Goal: Task Accomplishment & Management: Use online tool/utility

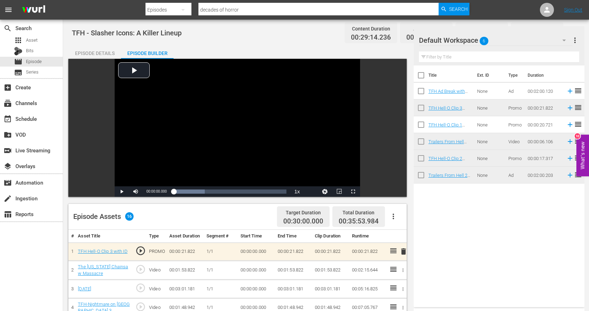
scroll to position [232, 0]
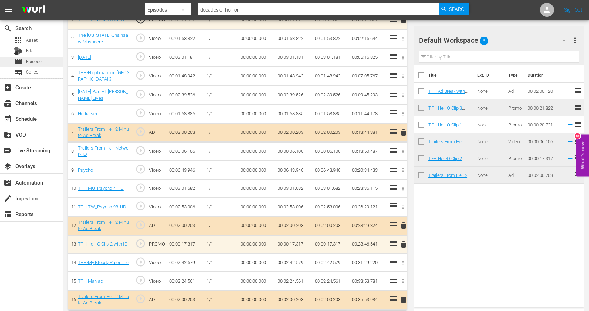
click at [39, 64] on span "Episode" at bounding box center [34, 61] width 16 height 7
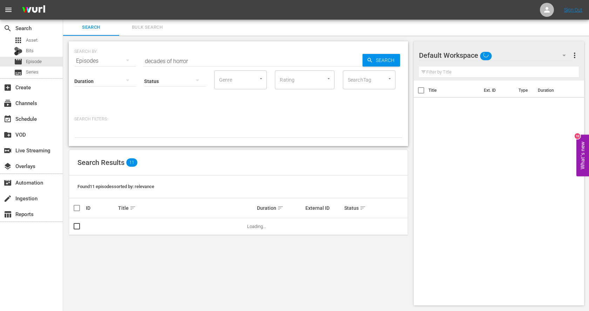
scroll to position [1, 0]
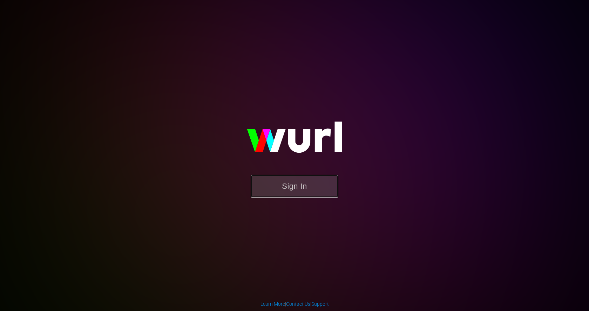
click at [287, 185] on button "Sign In" at bounding box center [295, 186] width 88 height 23
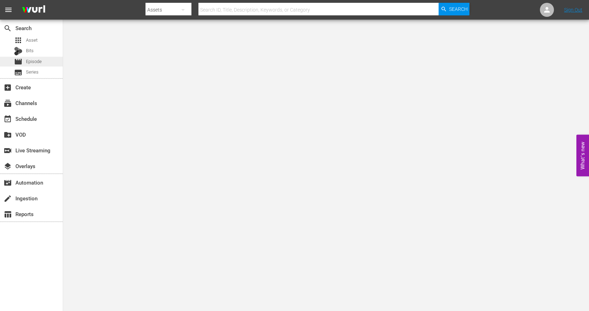
click at [42, 63] on div "movie Episode" at bounding box center [31, 62] width 63 height 10
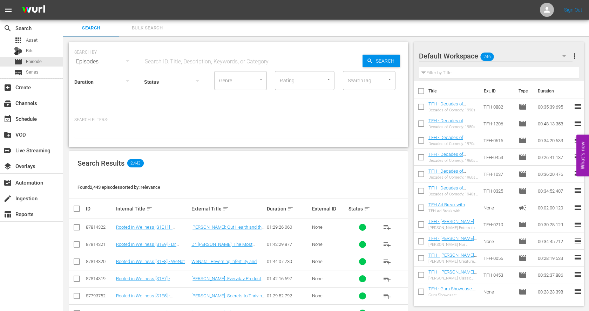
click at [204, 62] on input "text" at bounding box center [252, 61] width 219 height 17
type input "decades of horror"
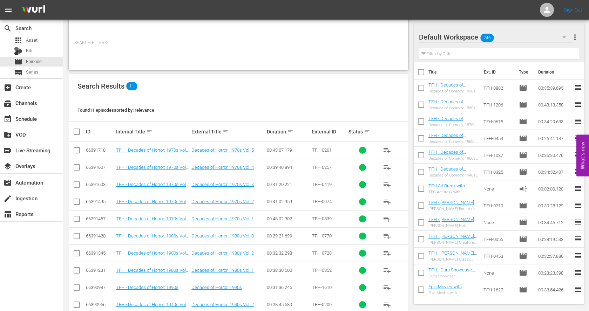
scroll to position [107, 0]
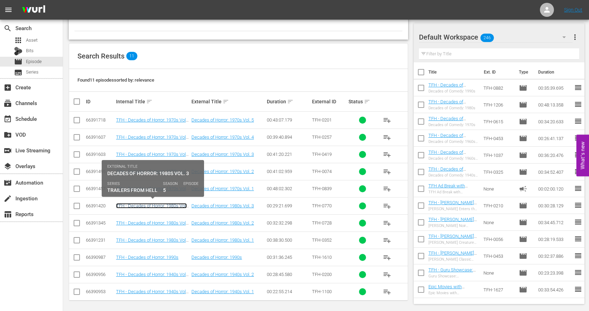
click at [160, 203] on link "TFH - Decades of Horror: 1980s Vol. 3" at bounding box center [151, 208] width 71 height 11
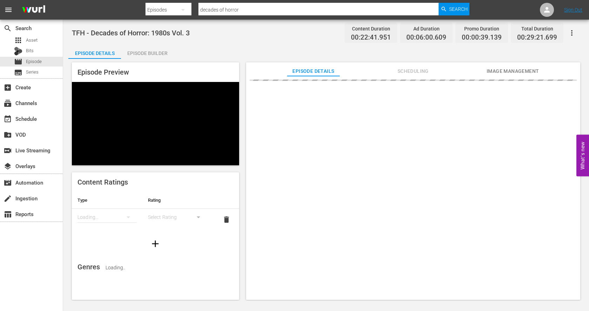
click at [144, 52] on div "Episode Builder" at bounding box center [147, 53] width 53 height 17
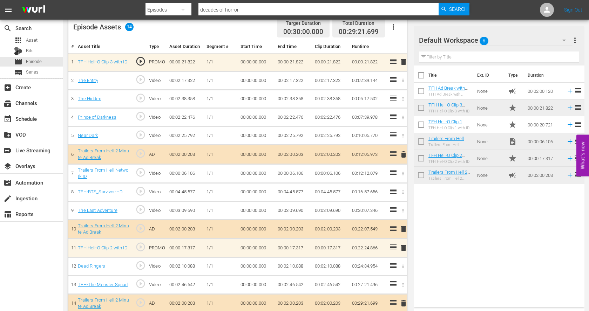
scroll to position [193, 0]
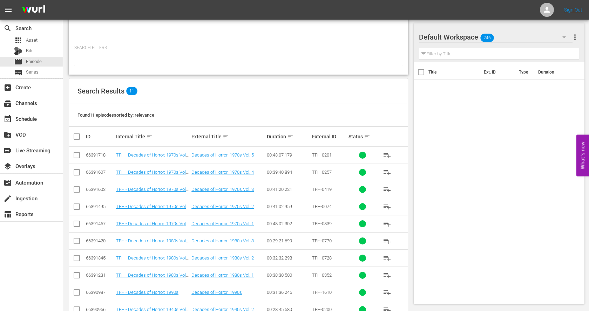
scroll to position [75, 0]
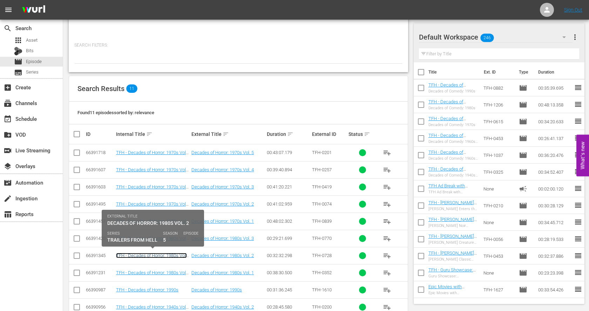
click at [179, 255] on link "TFH - Decades of Horror: 1980s Vol. 2" at bounding box center [151, 258] width 71 height 11
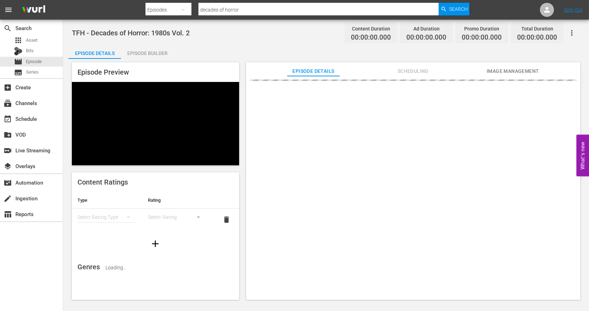
click at [156, 51] on div "Episode Builder" at bounding box center [147, 53] width 53 height 17
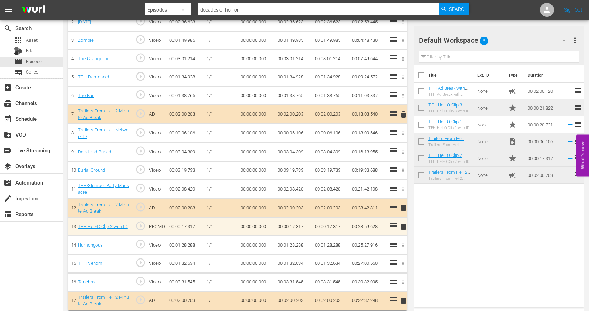
scroll to position [248, 0]
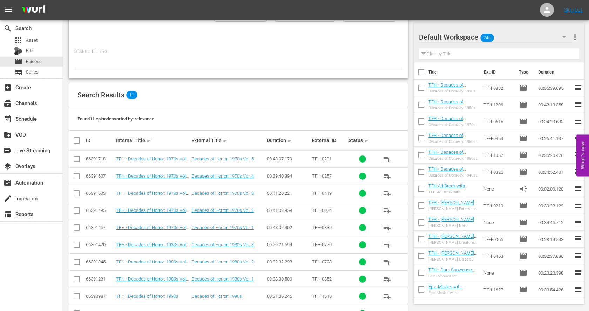
scroll to position [69, 0]
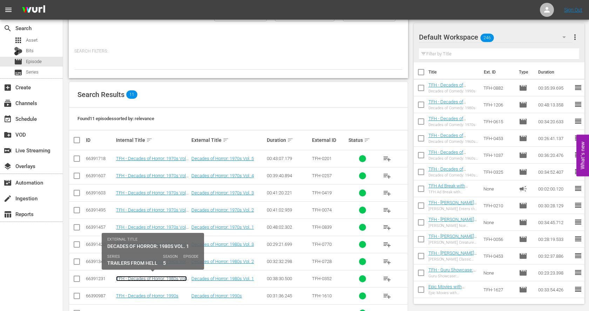
click at [180, 276] on link "TFH - Decades of Horror: 1980s Vol. 1" at bounding box center [151, 281] width 71 height 11
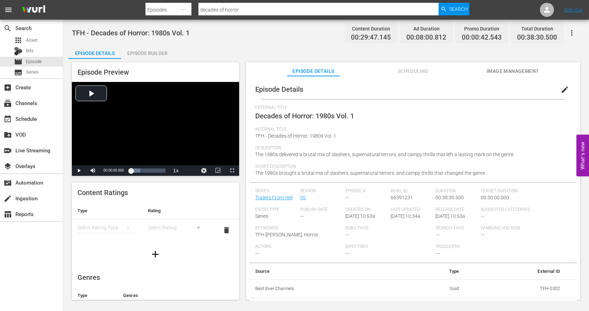
click at [128, 55] on div "Episode Builder" at bounding box center [147, 53] width 53 height 17
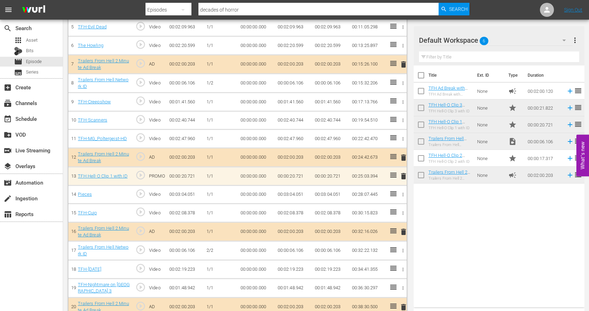
scroll to position [304, 0]
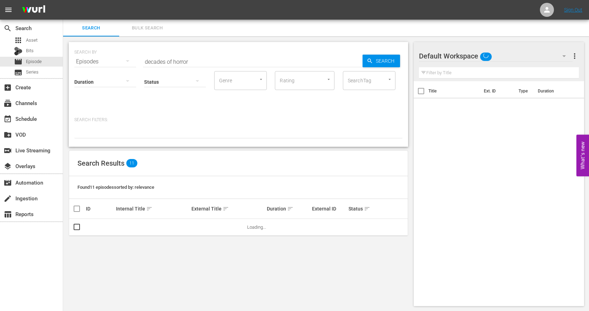
scroll to position [1, 0]
click at [192, 58] on input "decades of horror" at bounding box center [252, 61] width 219 height 17
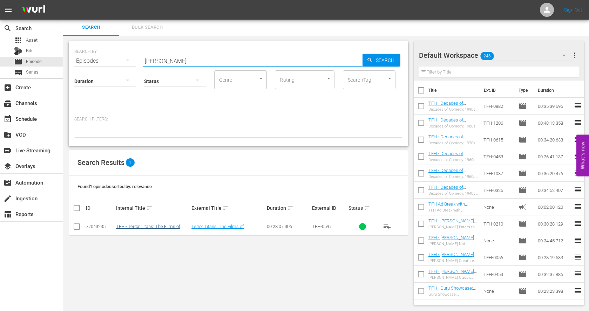
type input "[PERSON_NAME]"
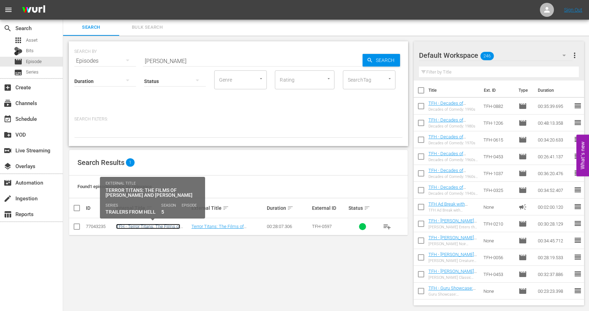
click at [164, 225] on link "TFH - Terror Titans: The Films of [PERSON_NAME] and [PERSON_NAME]" at bounding box center [148, 232] width 64 height 16
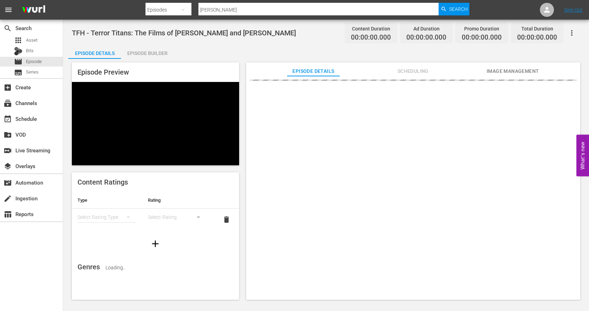
click at [142, 52] on div "Episode Builder" at bounding box center [147, 53] width 53 height 17
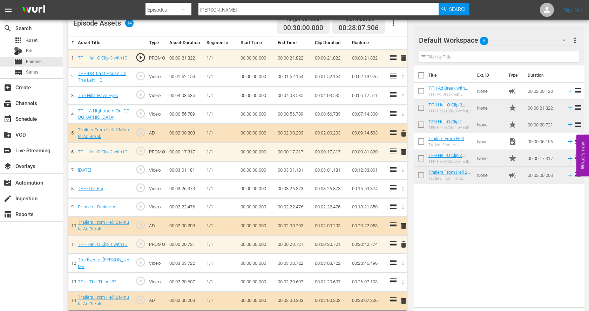
scroll to position [194, 0]
